Goal: Obtain resource: Download file/media

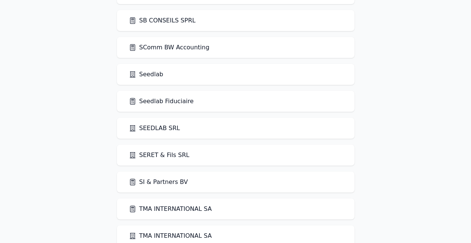
scroll to position [1685, 0]
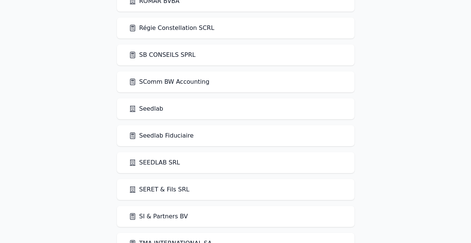
click at [149, 136] on link "Seedlab Fiduciaire" at bounding box center [161, 135] width 65 height 9
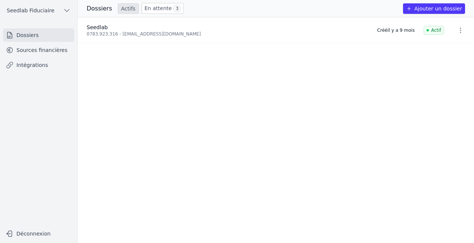
click at [45, 47] on link "Sources financières" at bounding box center [38, 49] width 71 height 13
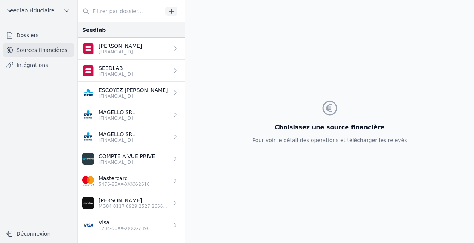
click at [136, 123] on link "MAGELLO SRL [FINANCIAL_ID]" at bounding box center [131, 115] width 107 height 22
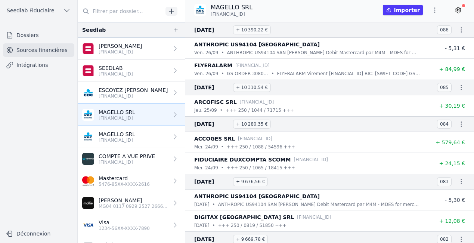
drag, startPoint x: 259, startPoint y: 14, endPoint x: 210, endPoint y: 14, distance: 48.6
click at [210, 14] on div "MAGELLO SRL [FINANCIAL_ID]" at bounding box center [226, 10] width 64 height 14
copy span "[FINANCIAL_ID]"
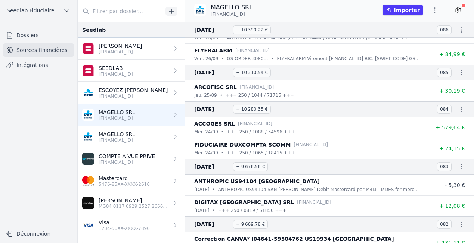
scroll to position [175, 0]
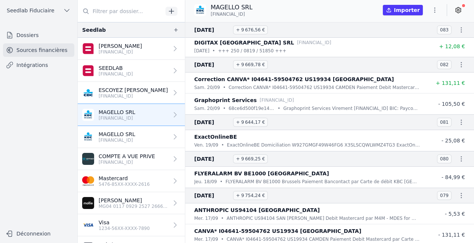
click at [458, 120] on icon "button" at bounding box center [461, 121] width 7 height 7
click at [450, 133] on link "Télécharger le CODA" at bounding box center [435, 136] width 66 height 14
copy span "[FINANCIAL_ID]"
drag, startPoint x: 240, startPoint y: 159, endPoint x: 259, endPoint y: 160, distance: 19.1
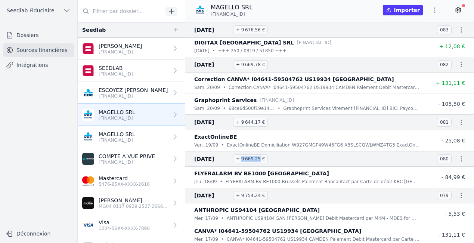
click at [259, 160] on span "+ 9 669,25 €" at bounding box center [250, 158] width 35 height 9
copy span "9 669,25"
